Goal: Transaction & Acquisition: Purchase product/service

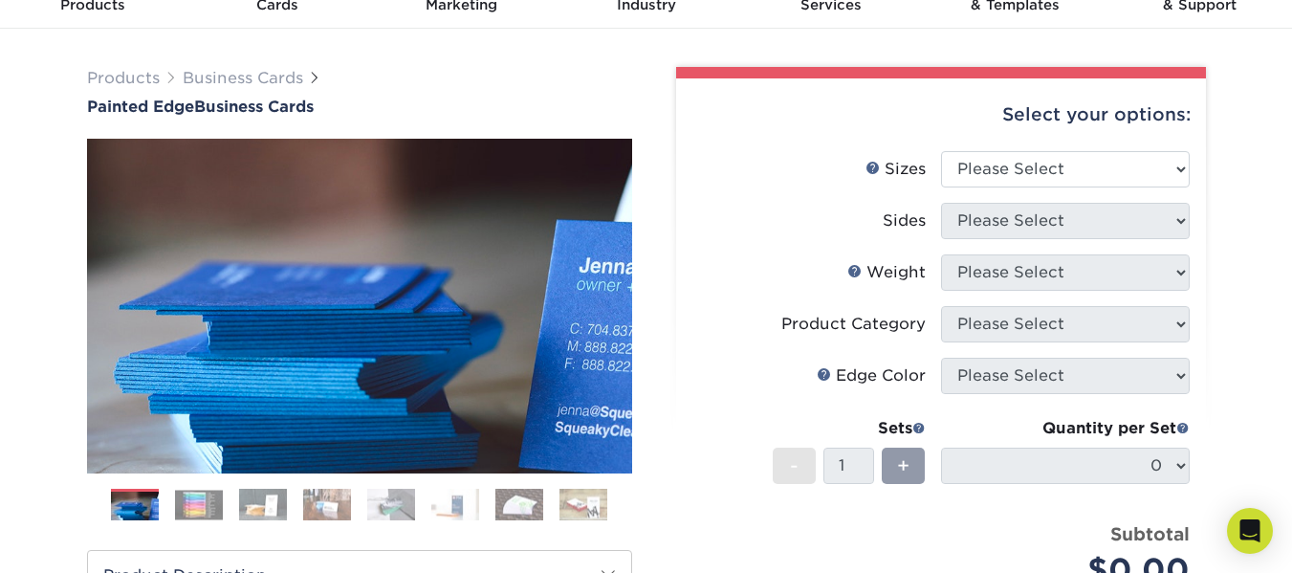
scroll to position [81, 0]
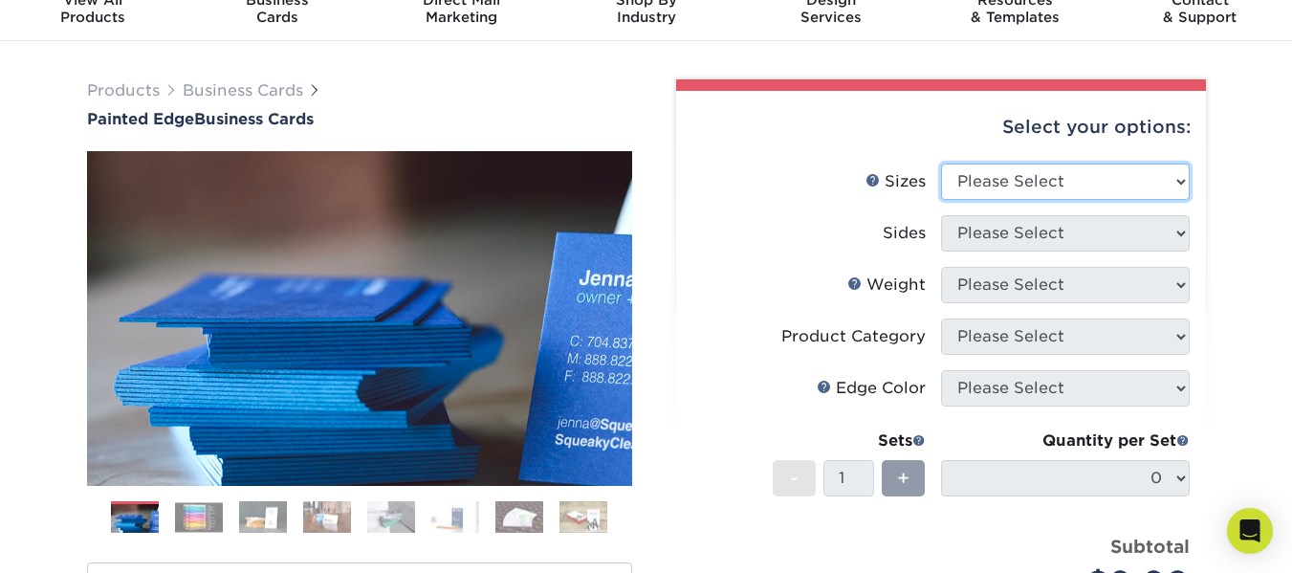
click at [1023, 187] on select "Please Select 2" x 3.5" - Standard 2.125" x 3.375" - European 2.5" x 2.5" - Squ…" at bounding box center [1065, 181] width 249 height 36
click at [1233, 230] on div "Products Business Cards Painted Edge Business Cards Previous Next" at bounding box center [646, 551] width 1292 height 1021
click at [1117, 172] on select "Please Select 2" x 3.5" - Standard 2.125" x 3.375" - European 2.5" x 2.5" - Squ…" at bounding box center [1065, 181] width 249 height 36
select select "2.00x3.50"
click at [941, 163] on select "Please Select 2" x 3.5" - Standard 2.125" x 3.375" - European 2.5" x 2.5" - Squ…" at bounding box center [1065, 181] width 249 height 36
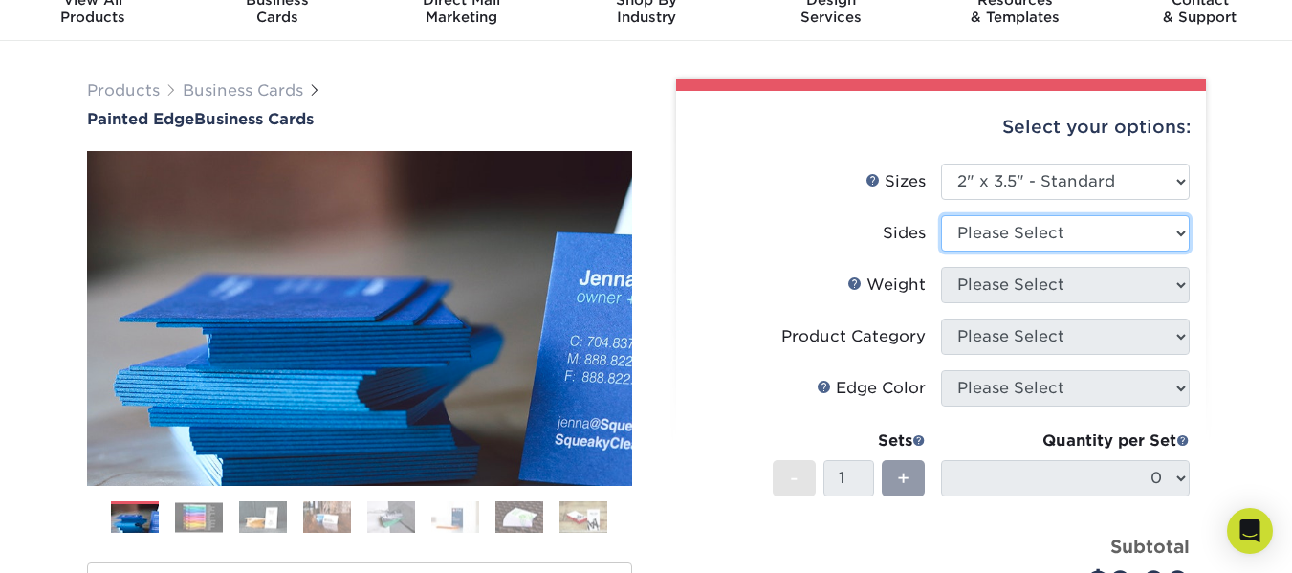
click at [1075, 236] on select "Please Select Print Both Sides Print Front Only" at bounding box center [1065, 233] width 249 height 36
select select "13abbda7-1d64-4f25-8bb2-c179b224825d"
click at [941, 215] on select "Please Select Print Both Sides Print Front Only" at bounding box center [1065, 233] width 249 height 36
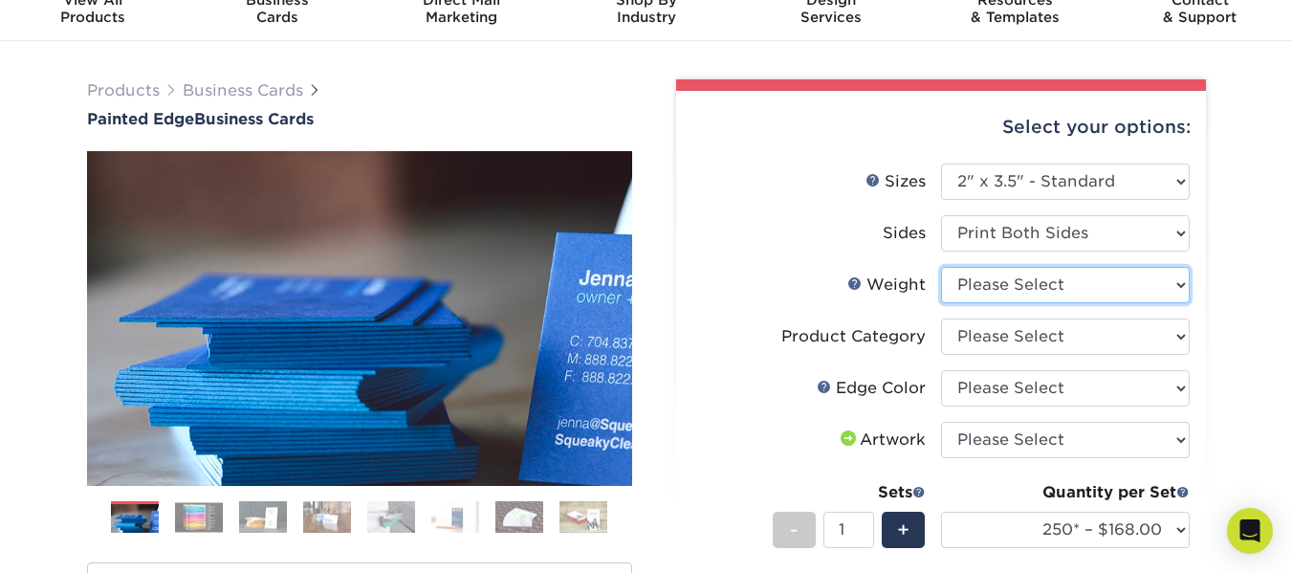
click at [1048, 294] on select "Please Select 32PTUC" at bounding box center [1065, 285] width 249 height 36
select select "32PTUC"
click at [941, 267] on select "Please Select 32PTUC" at bounding box center [1065, 285] width 249 height 36
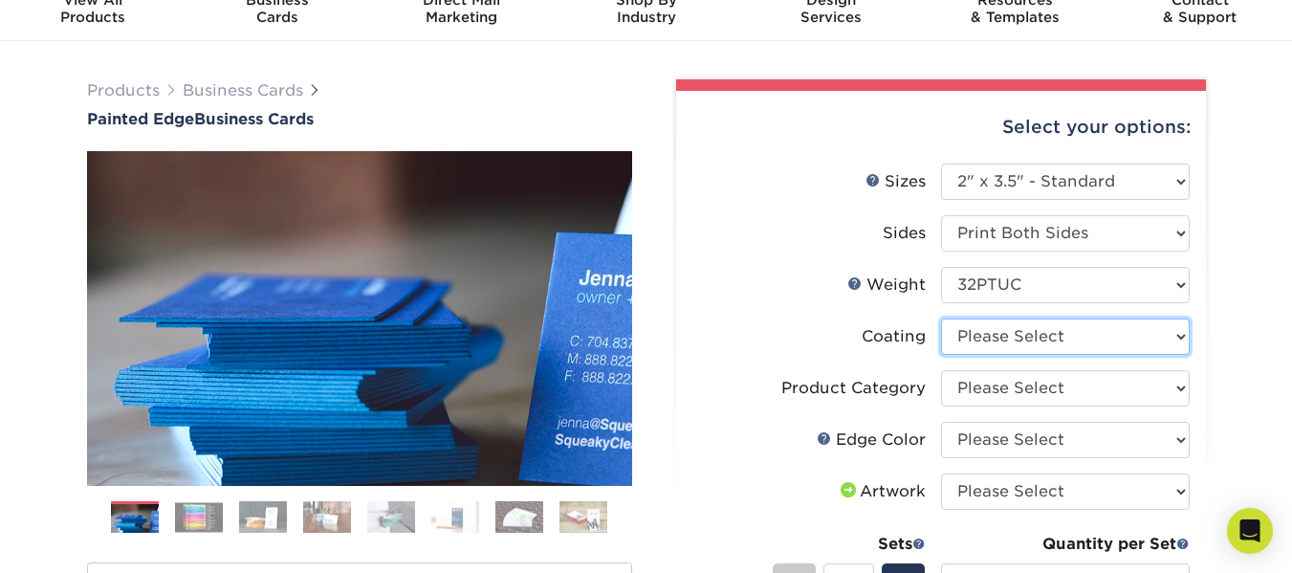
click at [1029, 341] on select at bounding box center [1065, 336] width 249 height 36
select select "3e7618de-abca-4bda-9f97-8b9129e913d8"
click at [941, 318] on select at bounding box center [1065, 336] width 249 height 36
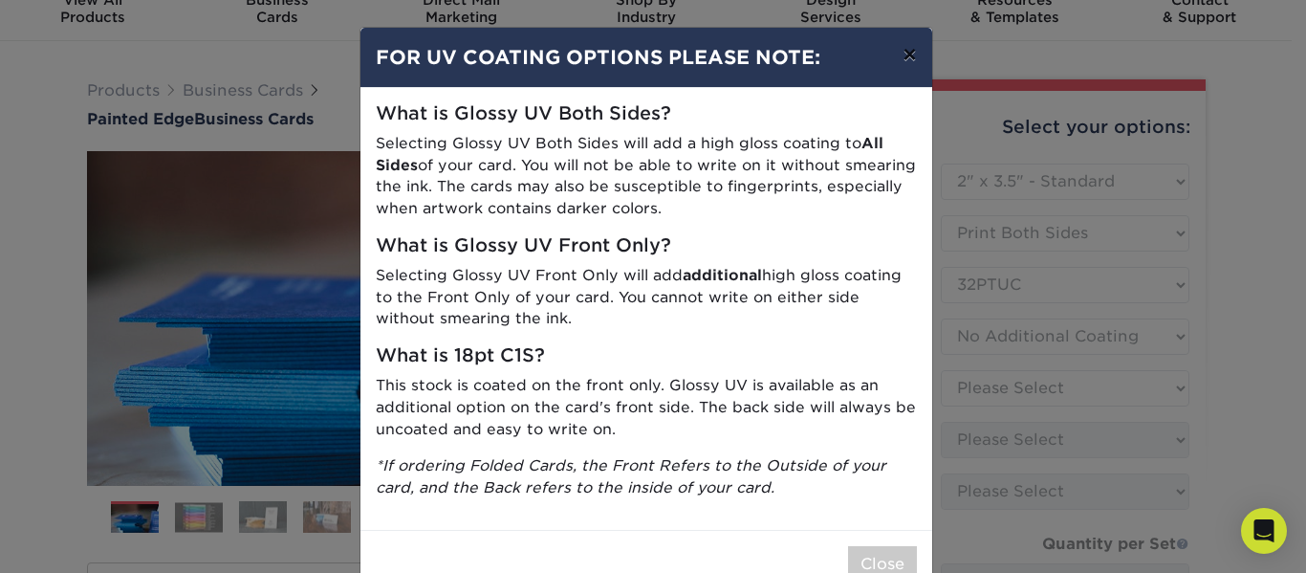
click at [915, 49] on button "×" at bounding box center [909, 55] width 44 height 54
